Goal: Task Accomplishment & Management: Complete application form

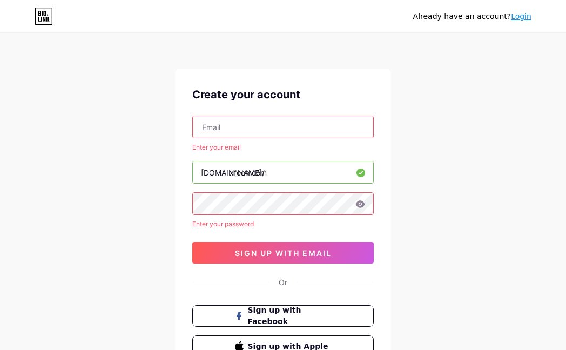
click at [225, 133] on input "text" at bounding box center [283, 127] width 180 height 22
paste input "[EMAIL_ADDRESS][DOMAIN_NAME]"
type input "[EMAIL_ADDRESS][DOMAIN_NAME]"
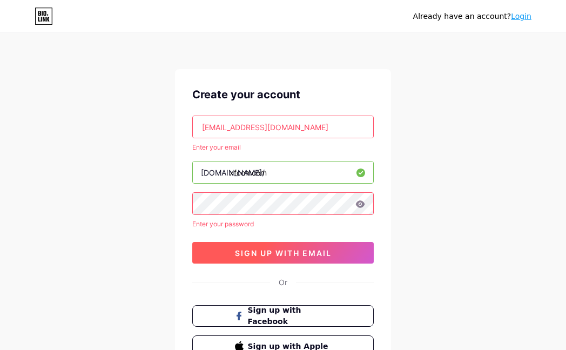
click at [224, 246] on button "sign up with email" at bounding box center [282, 253] width 181 height 22
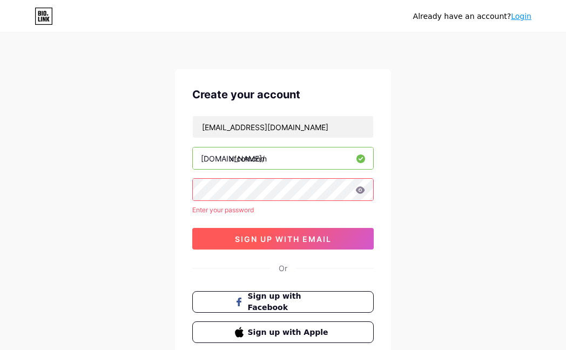
click at [301, 246] on button "sign up with email" at bounding box center [282, 239] width 181 height 22
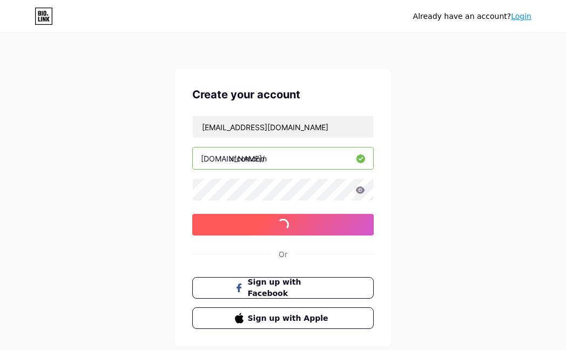
click at [301, 246] on div "Create your account [EMAIL_ADDRESS][DOMAIN_NAME] [DOMAIN_NAME]/ xfcomcom 03AFcW…" at bounding box center [283, 207] width 216 height 277
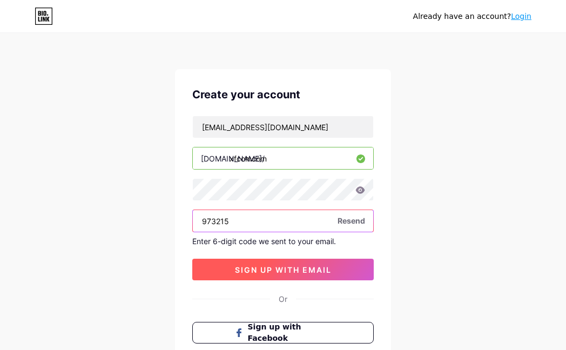
type input "973215"
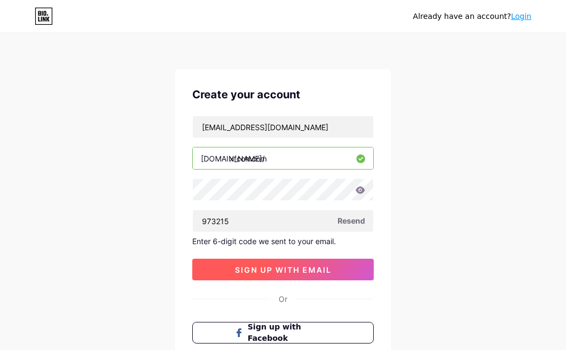
click at [308, 273] on span "sign up with email" at bounding box center [283, 269] width 97 height 9
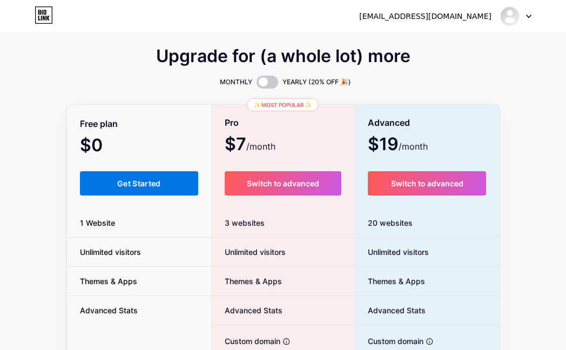
click at [138, 184] on span "Get Started" at bounding box center [139, 183] width 44 height 9
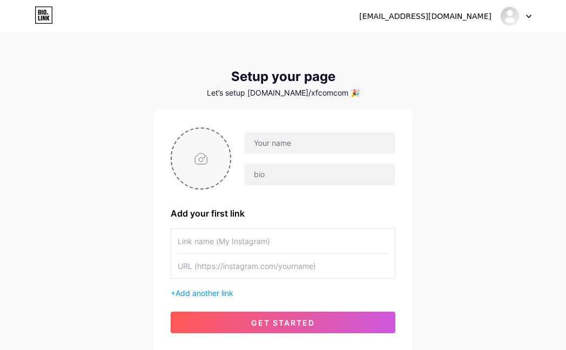
click at [210, 166] on input "file" at bounding box center [201, 158] width 58 height 60
type input "C:\fakepath\images (1).png"
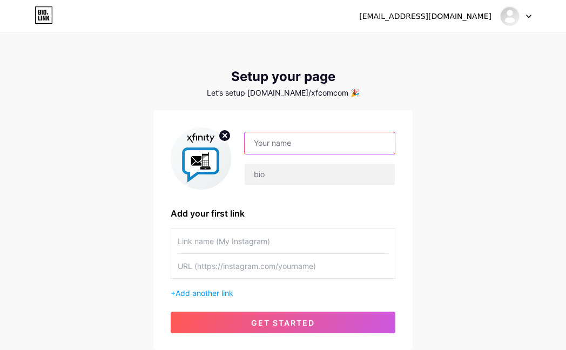
click at [297, 139] on input "text" at bounding box center [319, 143] width 150 height 22
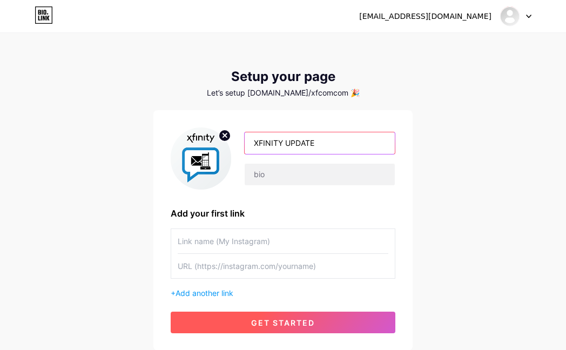
type input "XFINITY UPDATE"
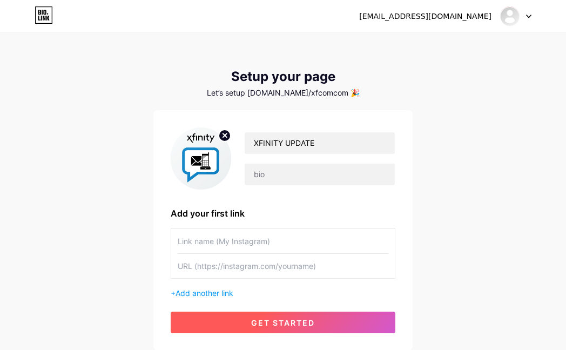
click at [272, 320] on span "get started" at bounding box center [283, 322] width 64 height 9
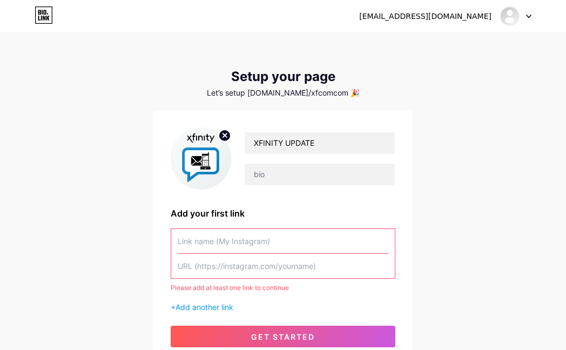
click at [229, 245] on input "text" at bounding box center [283, 241] width 210 height 24
click at [258, 265] on input "text" at bounding box center [283, 266] width 210 height 24
paste input "[URL][DOMAIN_NAME]"
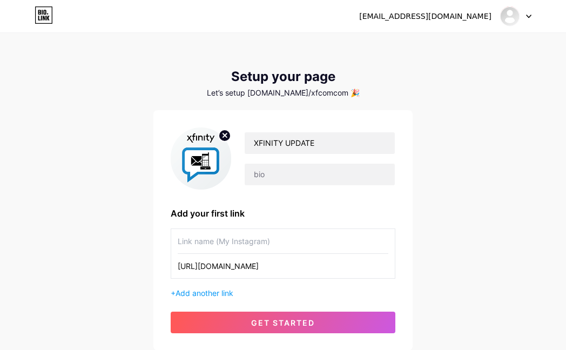
type input "[URL][DOMAIN_NAME]"
click at [236, 240] on input "text" at bounding box center [283, 241] width 210 height 24
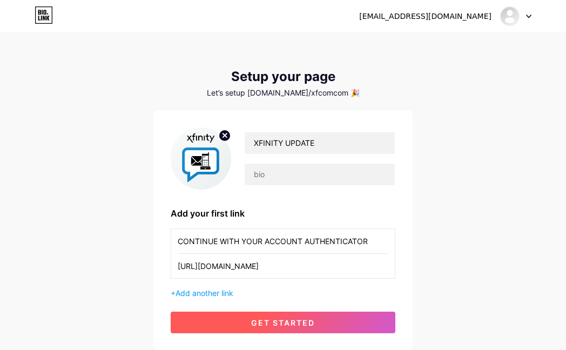
type input "CONTINUE WITH YOUR ACCOUNT AUTHENTICATOR"
click at [259, 328] on button "get started" at bounding box center [283, 322] width 224 height 22
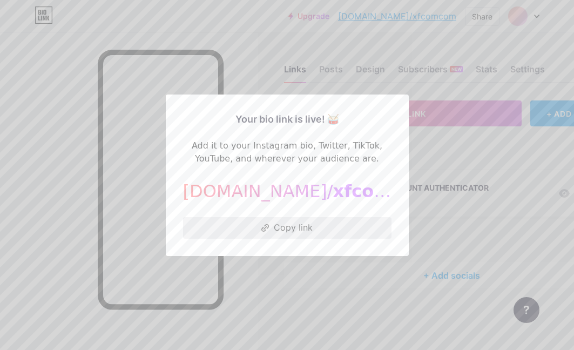
click at [296, 226] on button "Copy link" at bounding box center [287, 228] width 208 height 22
click at [441, 155] on div at bounding box center [287, 175] width 574 height 350
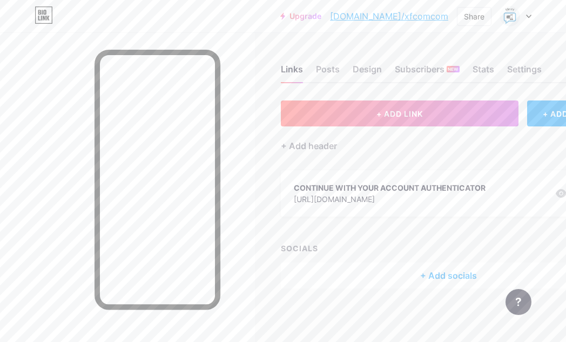
click at [473, 183] on div "CONTINUE WITH YOUR ACCOUNT AUTHENTICATOR" at bounding box center [390, 187] width 192 height 11
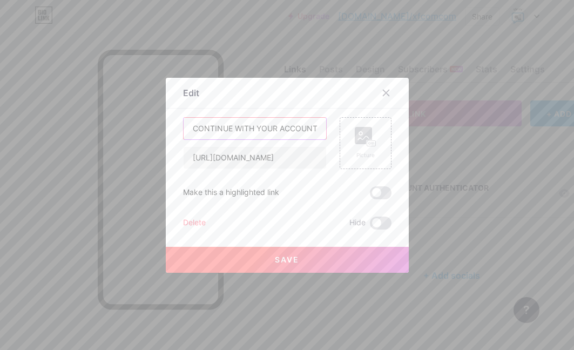
click at [312, 128] on input "CONTINUE WITH YOUR ACCOUNT AUTHENTICATOR" at bounding box center [254, 129] width 142 height 22
type input "CONTINUE WITH YOUR ACCOUNT AUTHENTICATION"
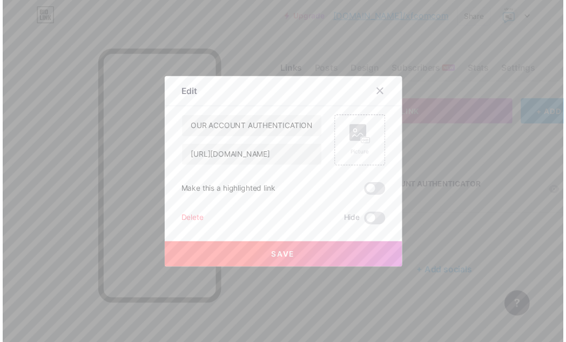
scroll to position [0, 0]
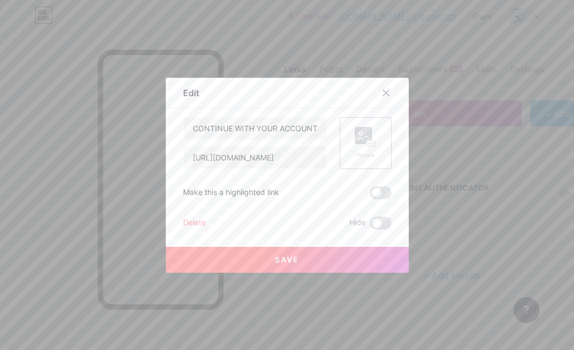
click at [275, 255] on span "Save" at bounding box center [287, 259] width 24 height 9
